Goal: Consume media (video, audio): Consume media (video, audio)

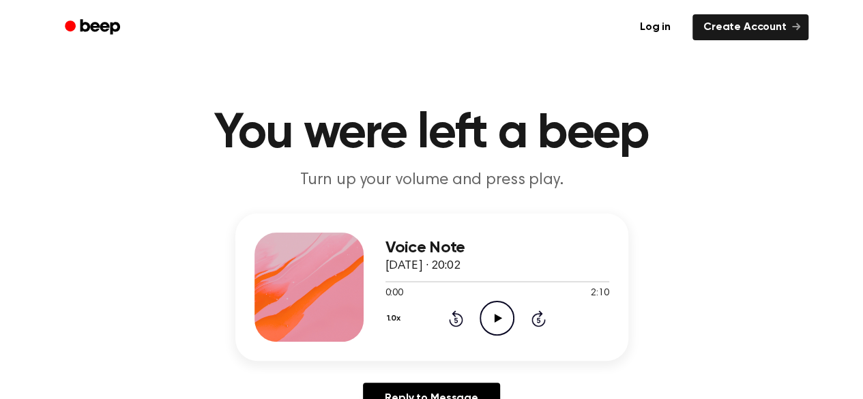
click at [488, 302] on icon "Play Audio" at bounding box center [496, 318] width 35 height 35
click at [443, 312] on div "1.0x Rewind 5 seconds Pause Audio Skip 5 seconds" at bounding box center [497, 318] width 224 height 35
click at [449, 317] on icon "Rewind 5 seconds" at bounding box center [455, 319] width 15 height 18
click at [448, 315] on icon "Rewind 5 seconds" at bounding box center [455, 319] width 15 height 18
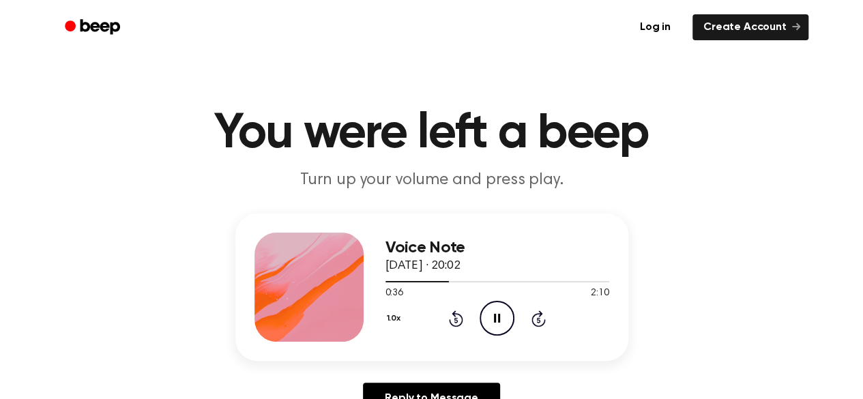
click at [460, 326] on icon "Rewind 5 seconds" at bounding box center [455, 319] width 15 height 18
click at [326, 383] on div "Reply to Message" at bounding box center [431, 404] width 393 height 42
click at [461, 319] on icon at bounding box center [456, 318] width 14 height 16
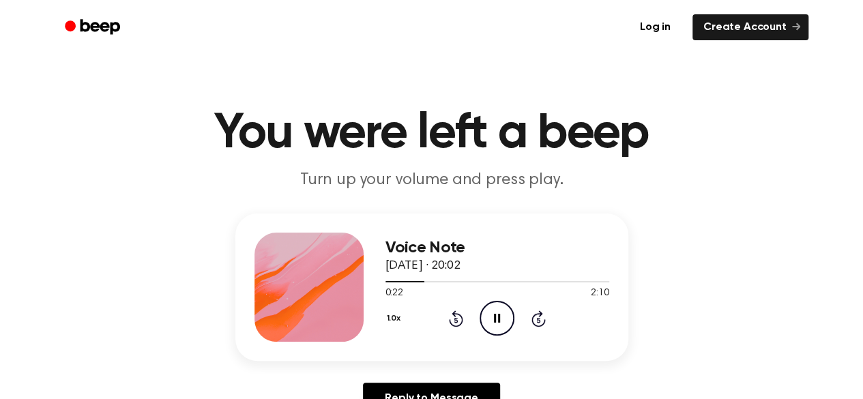
click at [460, 326] on icon "Rewind 5 seconds" at bounding box center [455, 319] width 15 height 18
click at [578, 366] on div "Voice Note [DATE] · 20:02 0:35 2:10 Your browser does not support the [object O…" at bounding box center [431, 318] width 830 height 211
click at [453, 314] on icon at bounding box center [456, 318] width 14 height 16
click at [451, 326] on icon "Rewind 5 seconds" at bounding box center [455, 319] width 15 height 18
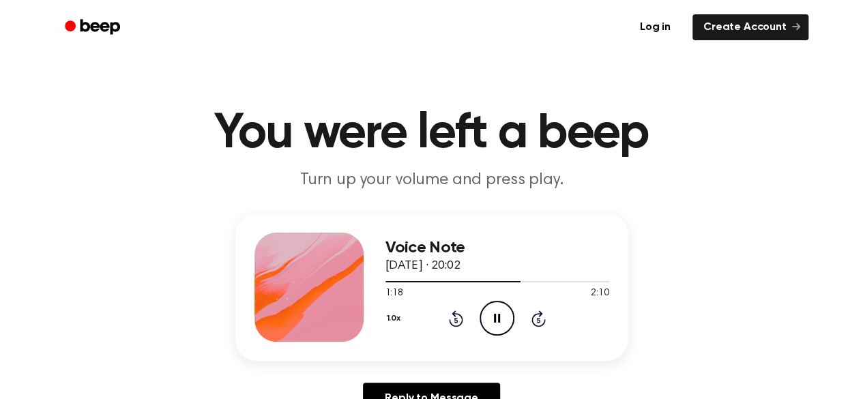
click at [451, 326] on icon "Rewind 5 seconds" at bounding box center [455, 319] width 15 height 18
